Goal: Task Accomplishment & Management: Manage account settings

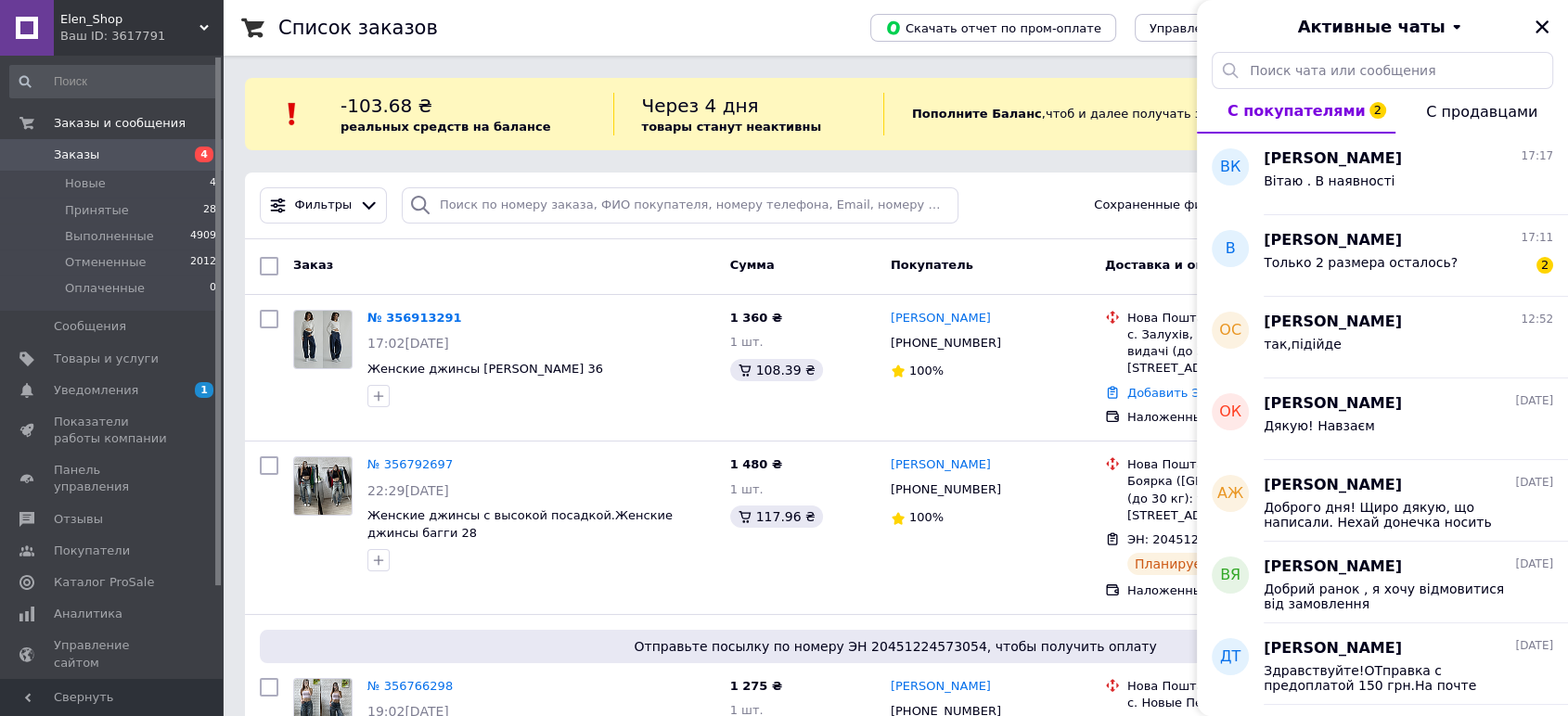
click at [86, 154] on span "Заказы" at bounding box center [77, 155] width 45 height 17
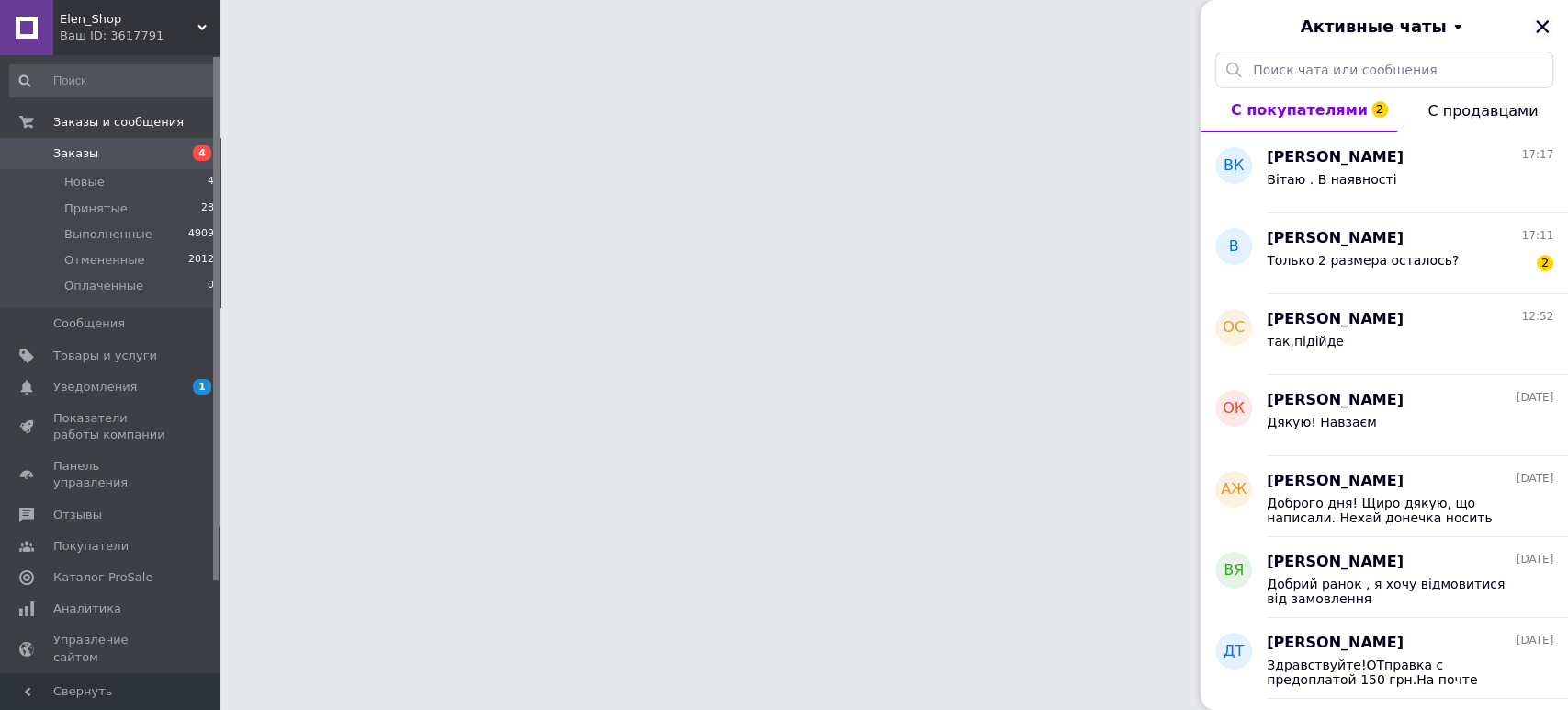
click at [1544, 27] on div "Активные чаты" at bounding box center [1385, 25] width 368 height 52
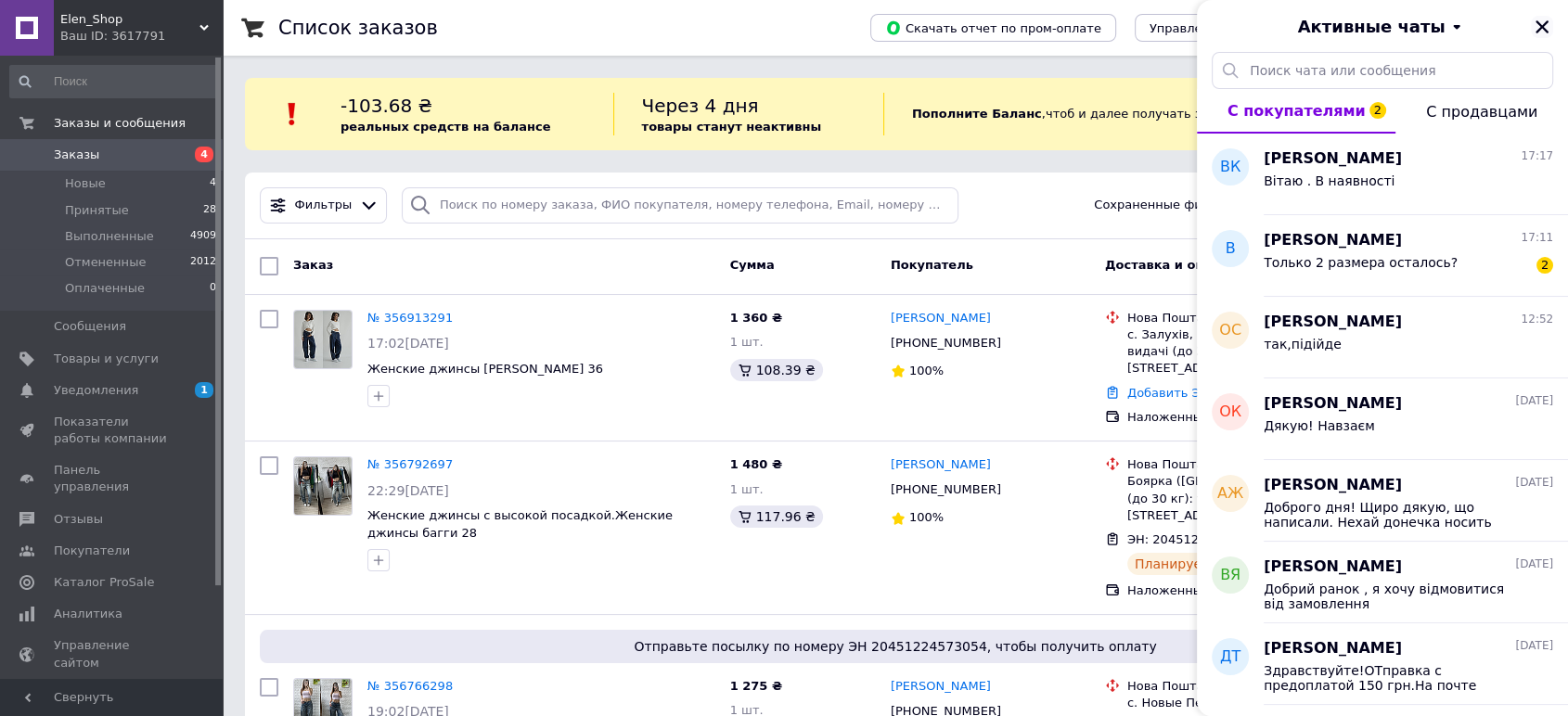
click at [1542, 26] on icon "Закрыть" at bounding box center [1542, 27] width 13 height 13
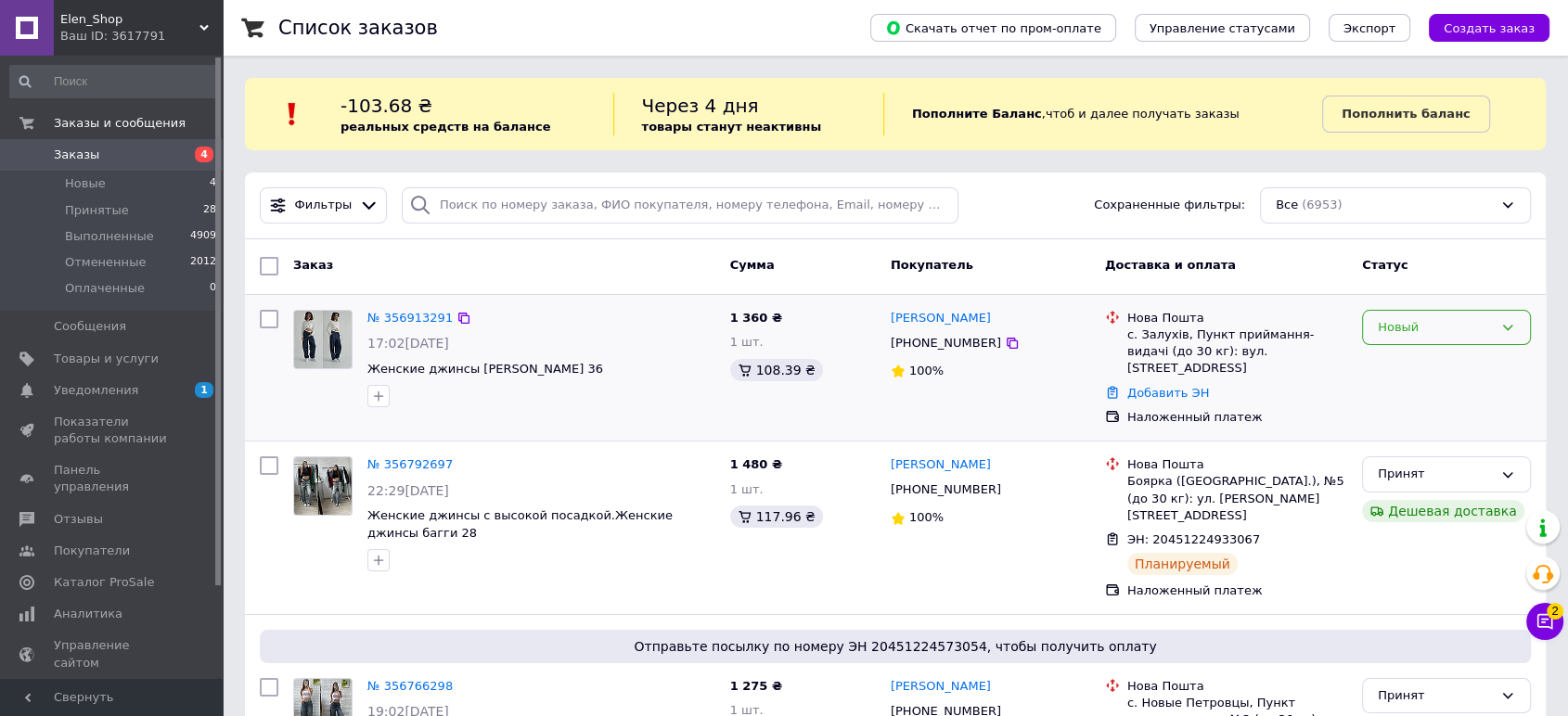
click at [1414, 324] on div "Новый" at bounding box center [1435, 328] width 115 height 20
click at [1380, 362] on li "Принят" at bounding box center [1446, 366] width 167 height 34
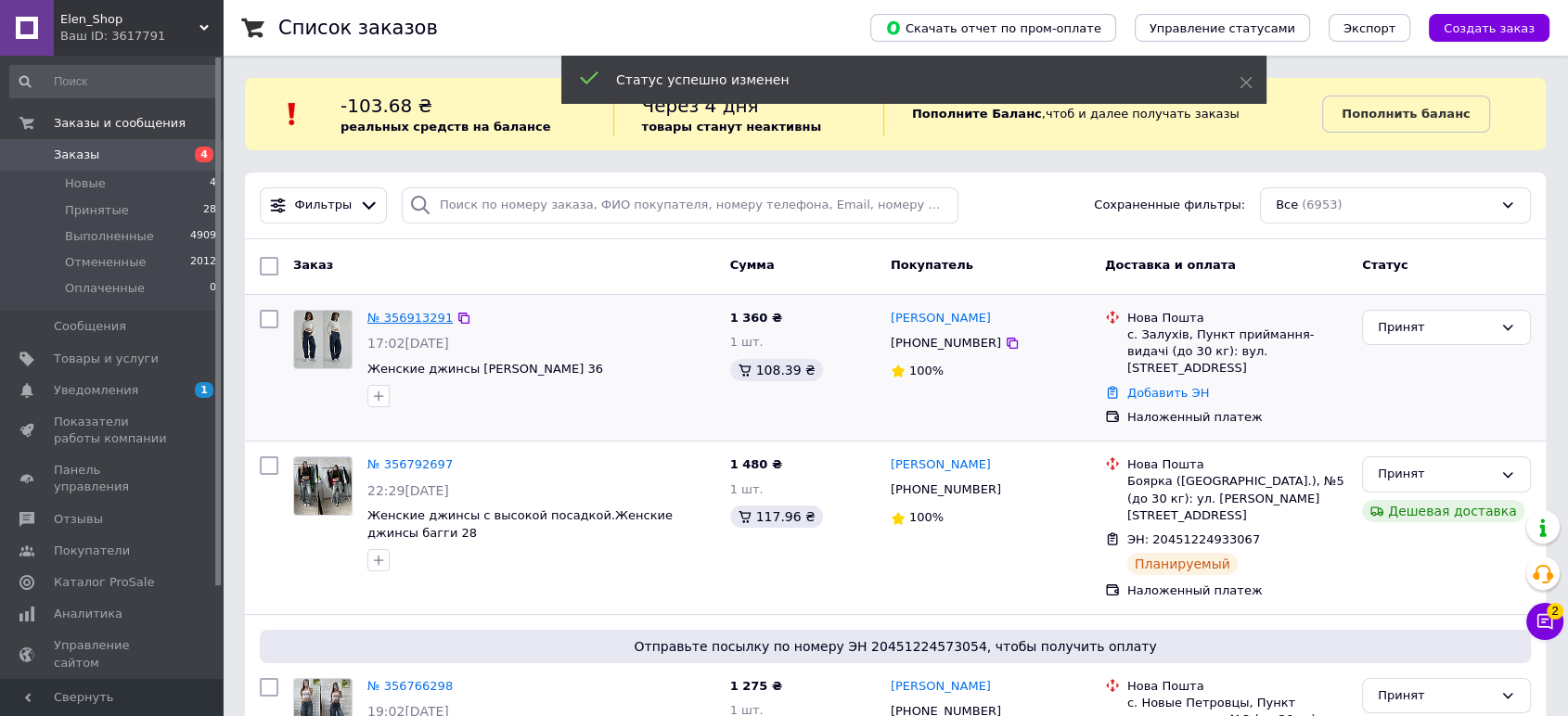
click at [416, 311] on link "№ 356913291" at bounding box center [410, 317] width 85 height 14
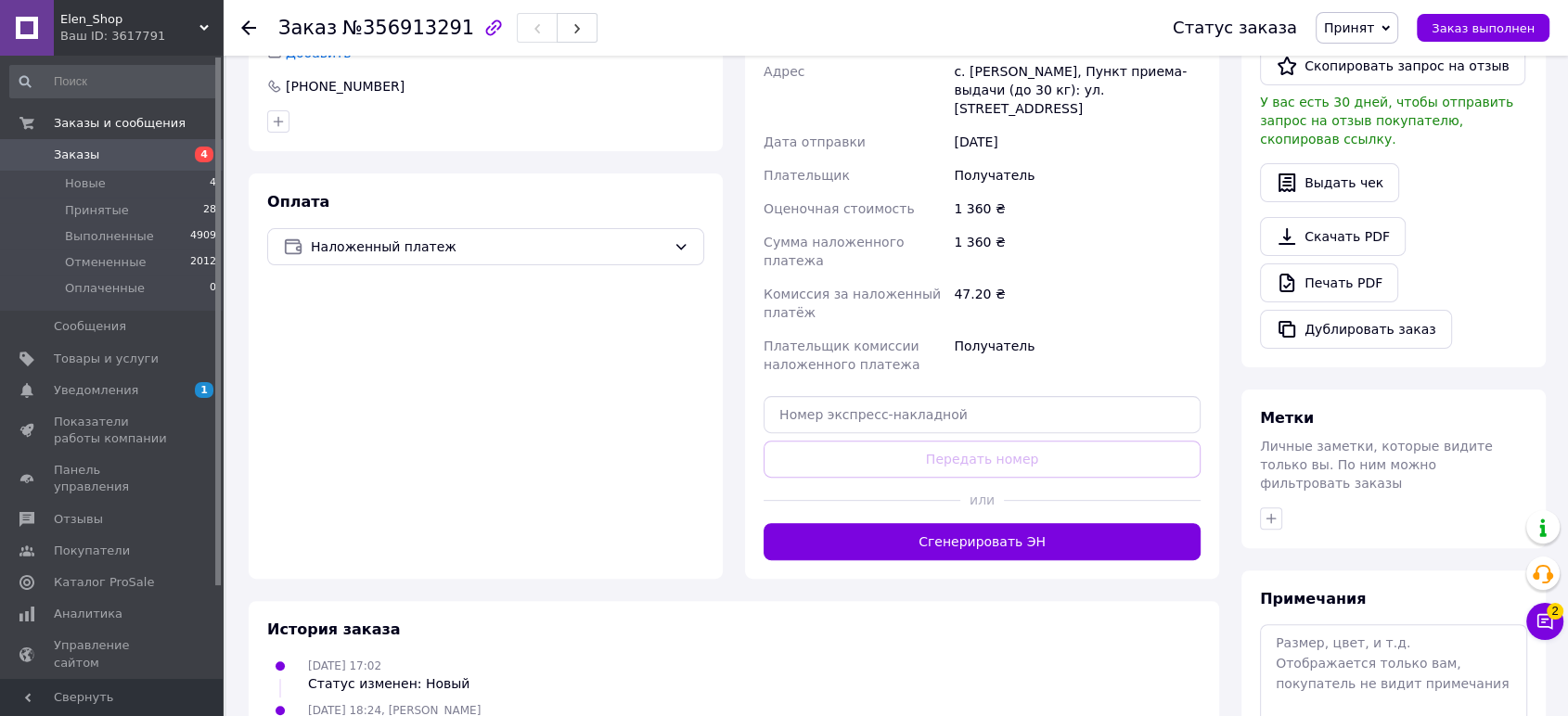
scroll to position [568, 0]
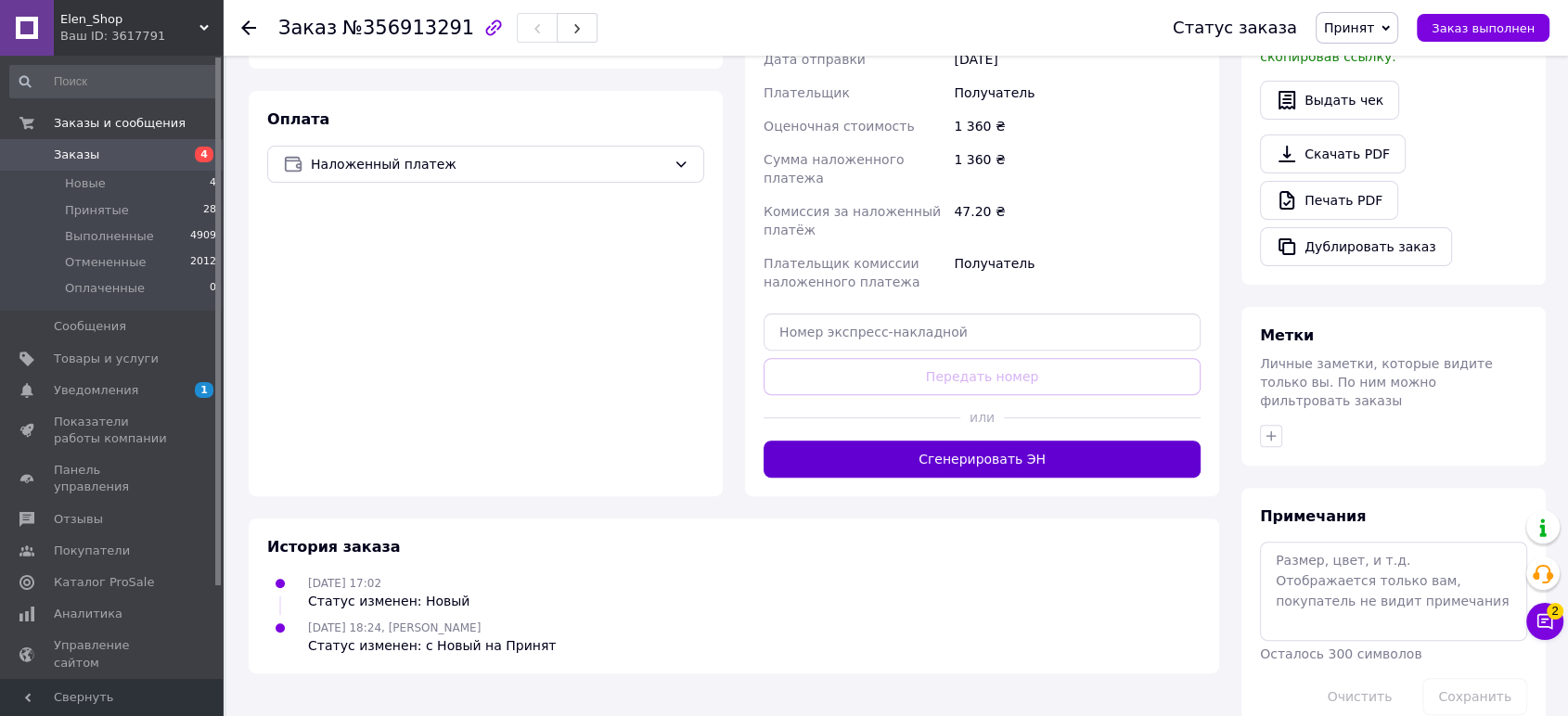
click at [970, 440] on button "Сгенерировать ЭН" at bounding box center [982, 458] width 437 height 37
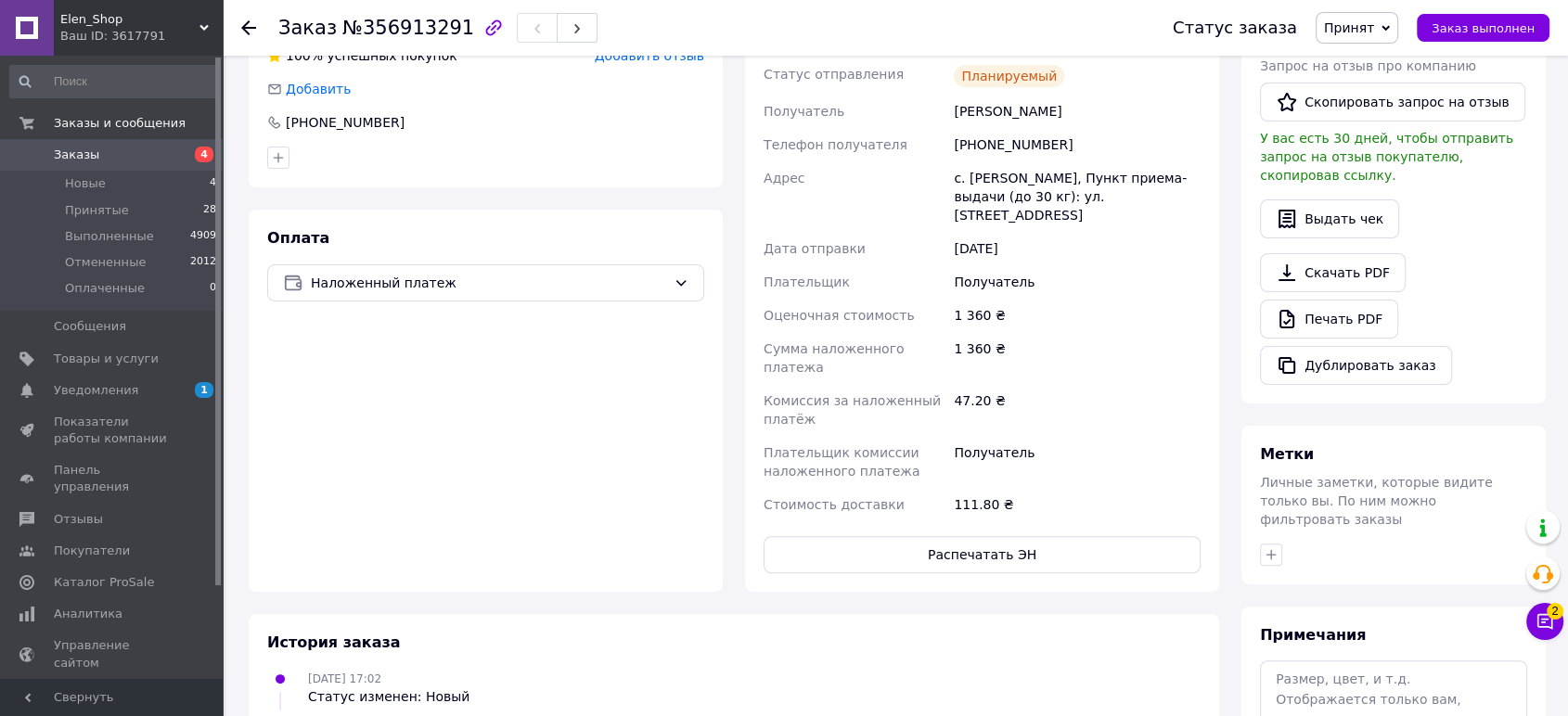
scroll to position [362, 0]
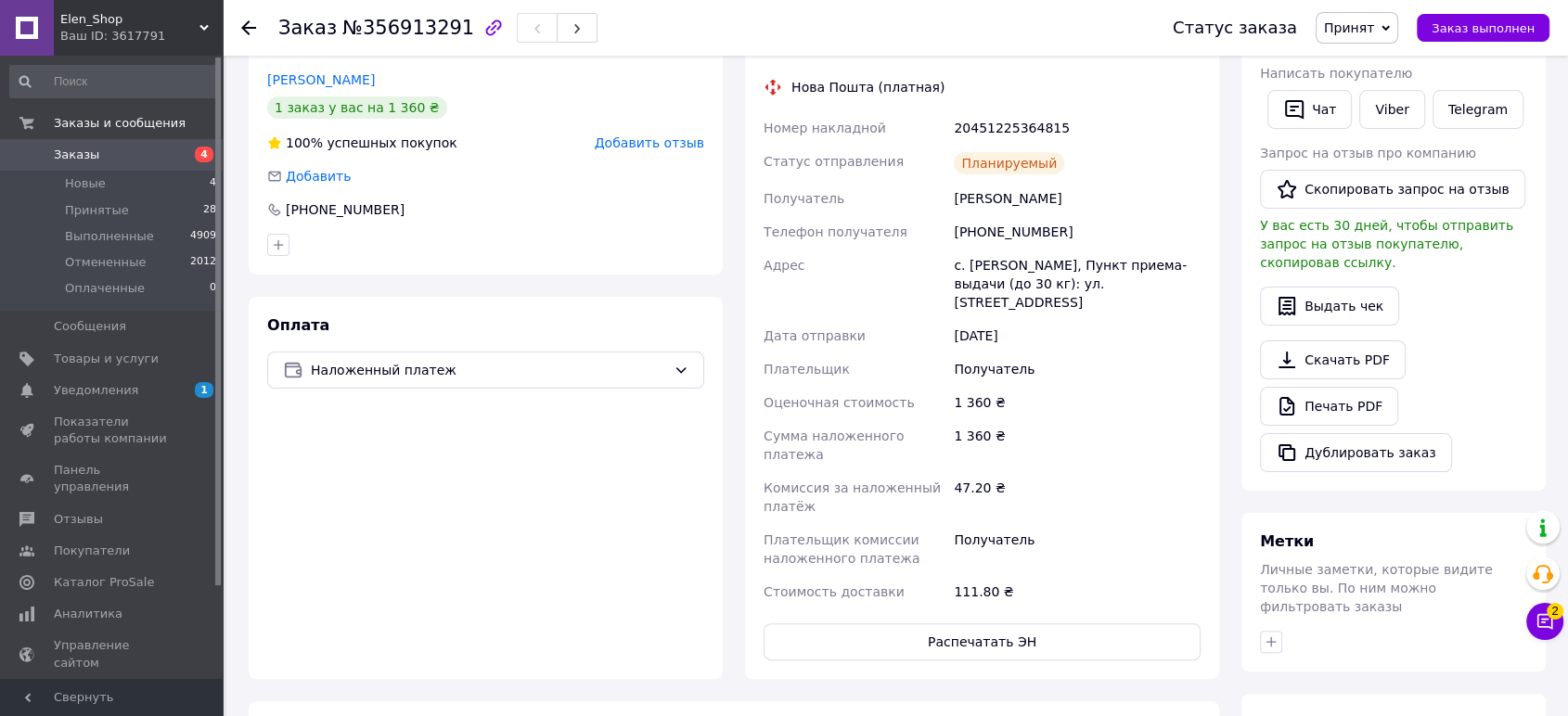
click at [184, 149] on span "4" at bounding box center [198, 155] width 51 height 17
